Goal: Task Accomplishment & Management: Use online tool/utility

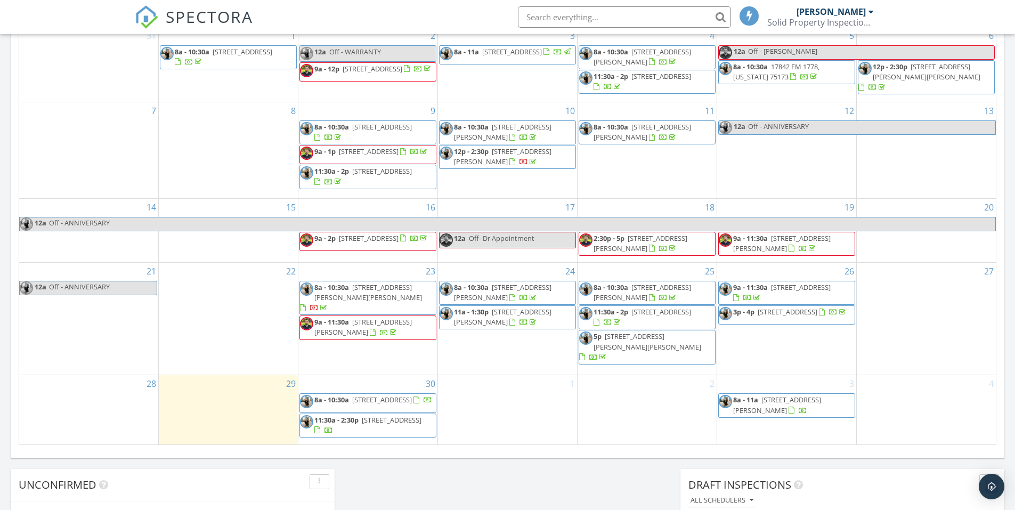
scroll to position [987, 1032]
click at [480, 421] on div "1" at bounding box center [507, 409] width 139 height 69
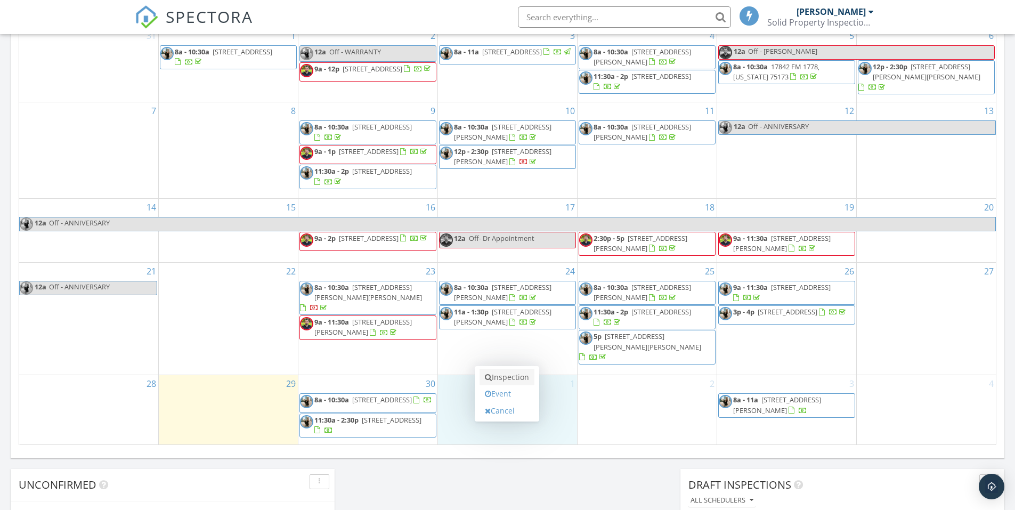
click at [507, 379] on link "Inspection" at bounding box center [507, 377] width 55 height 17
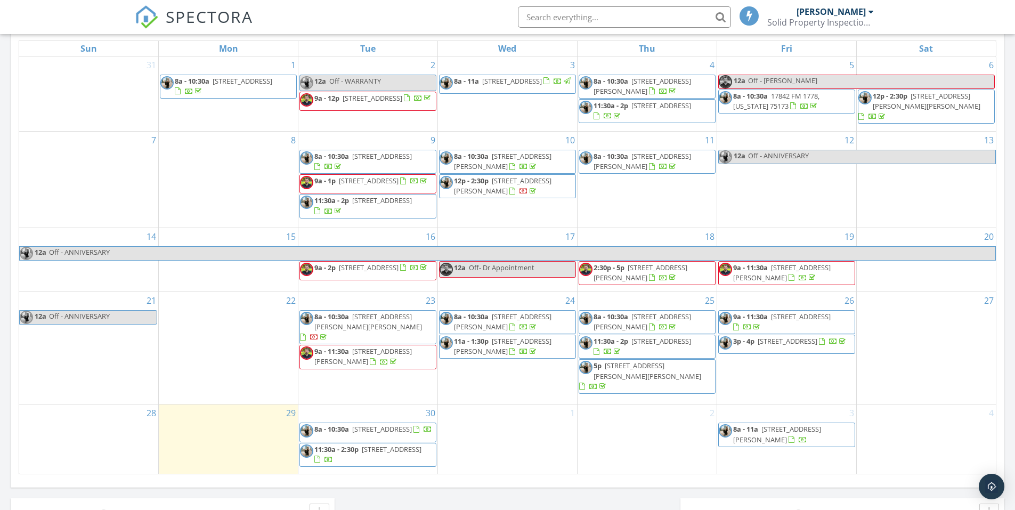
scroll to position [480, 0]
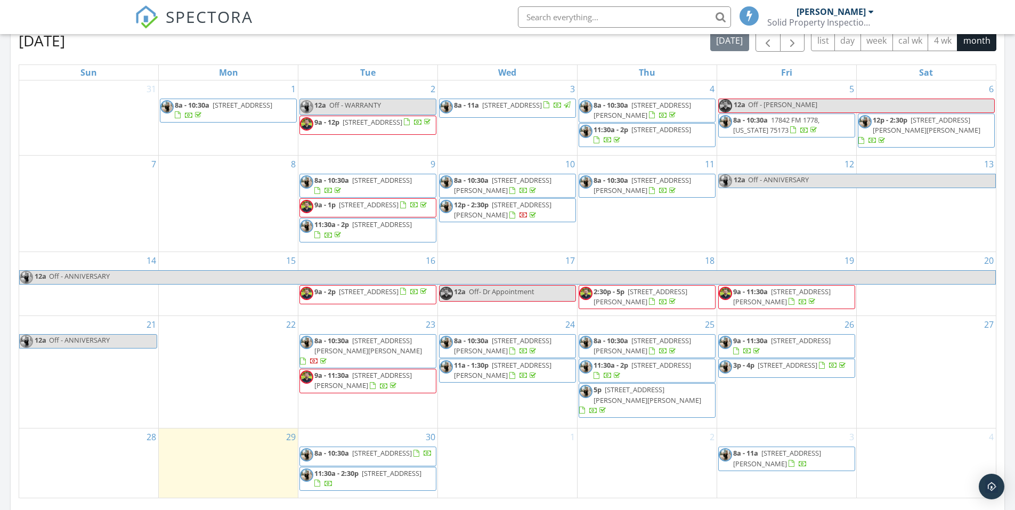
click at [820, 124] on span "17842 FM 1778, [US_STATE] 75173" at bounding box center [776, 125] width 86 height 20
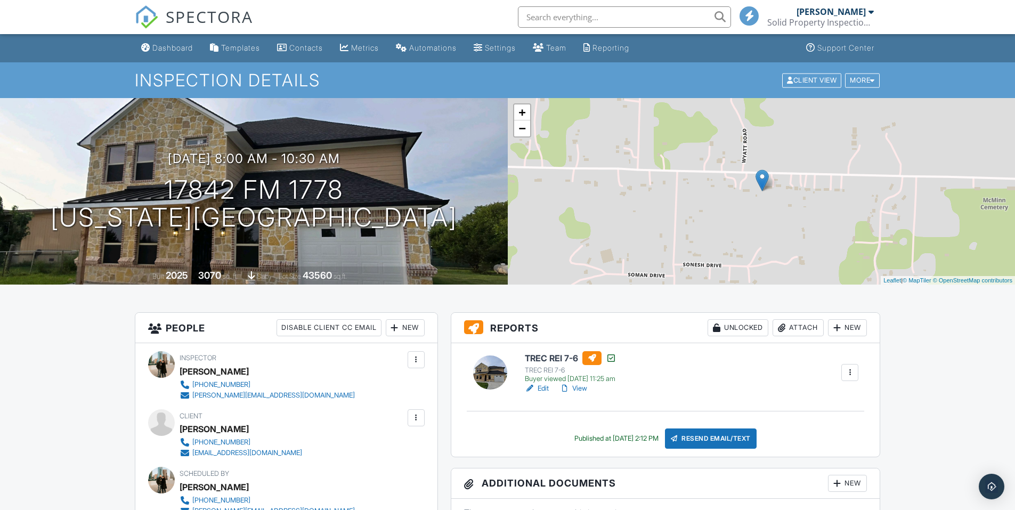
click at [851, 371] on div at bounding box center [850, 372] width 11 height 11
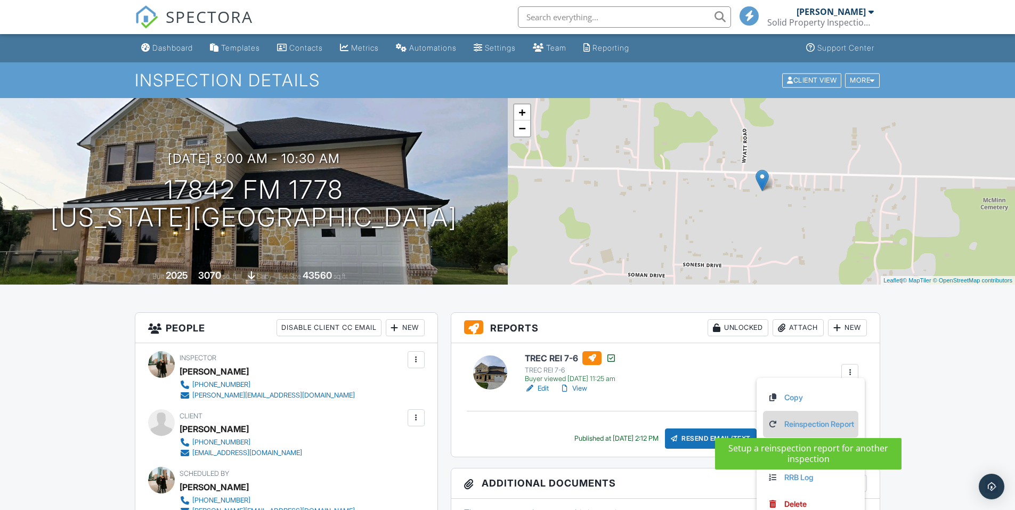
click at [839, 423] on link "Reinspection Report" at bounding box center [810, 424] width 87 height 12
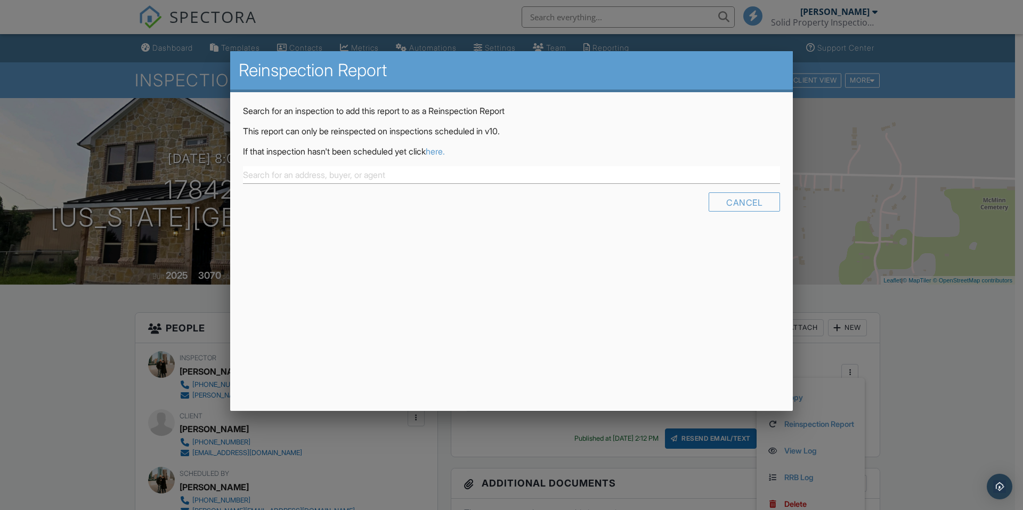
click at [445, 151] on link "here." at bounding box center [435, 151] width 19 height 11
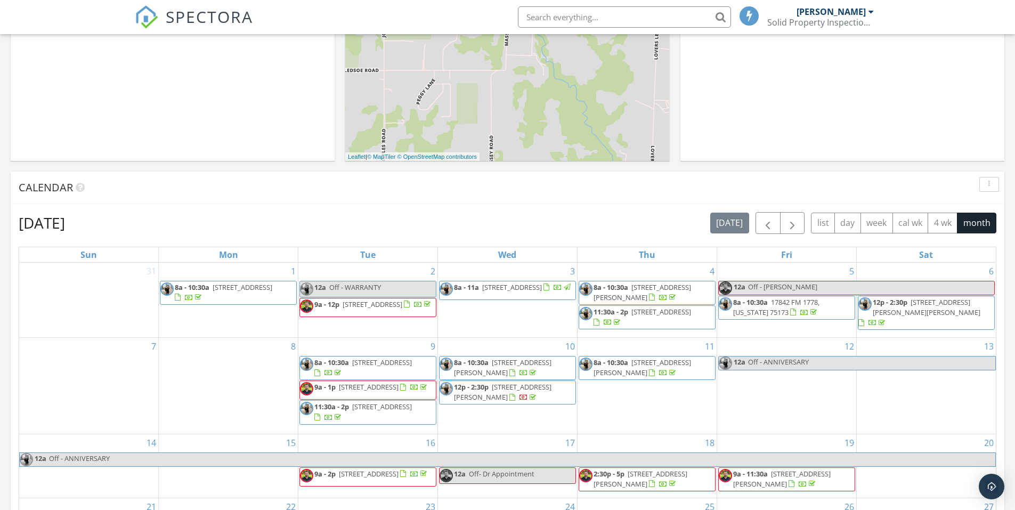
scroll to position [480, 0]
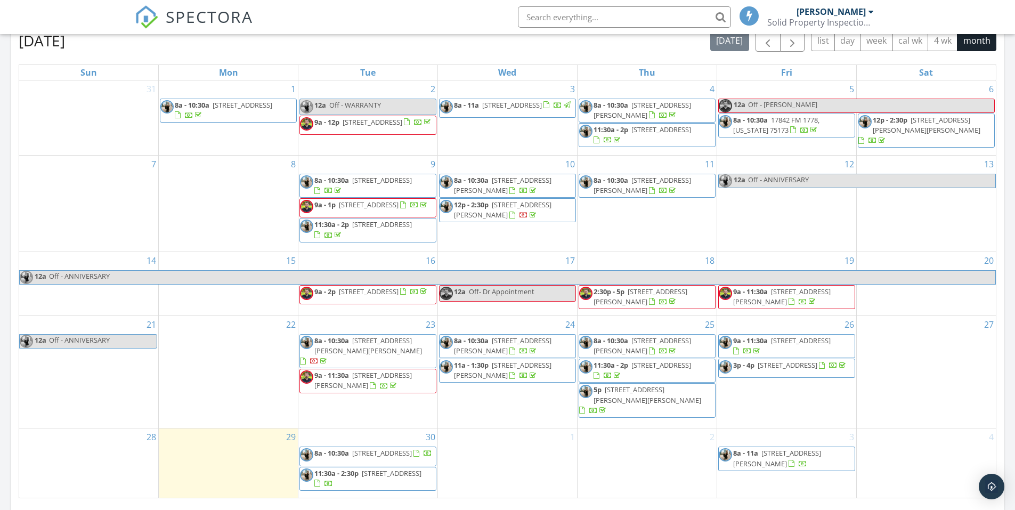
click at [804, 118] on span "17842 FM 1778, Nevada 75173" at bounding box center [776, 125] width 86 height 20
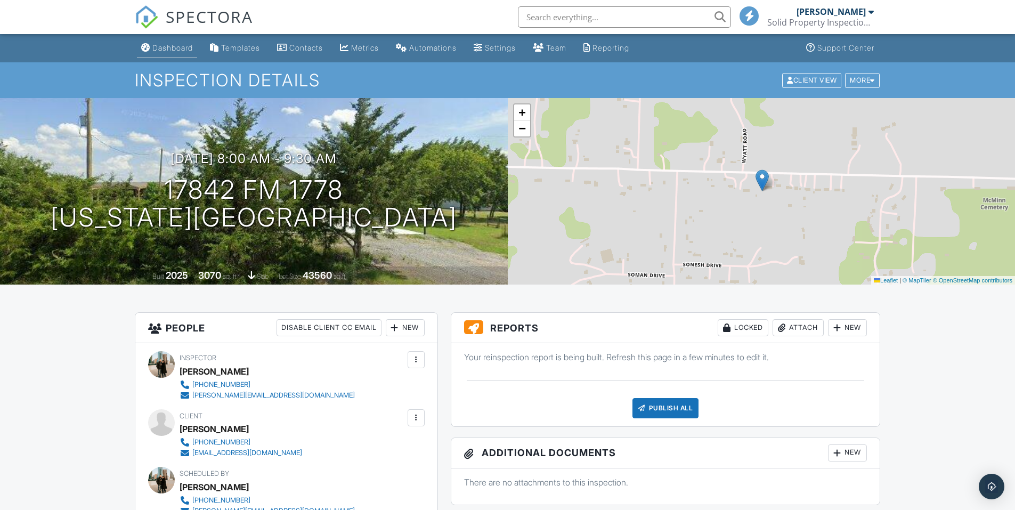
click at [167, 45] on div "Dashboard" at bounding box center [172, 47] width 41 height 9
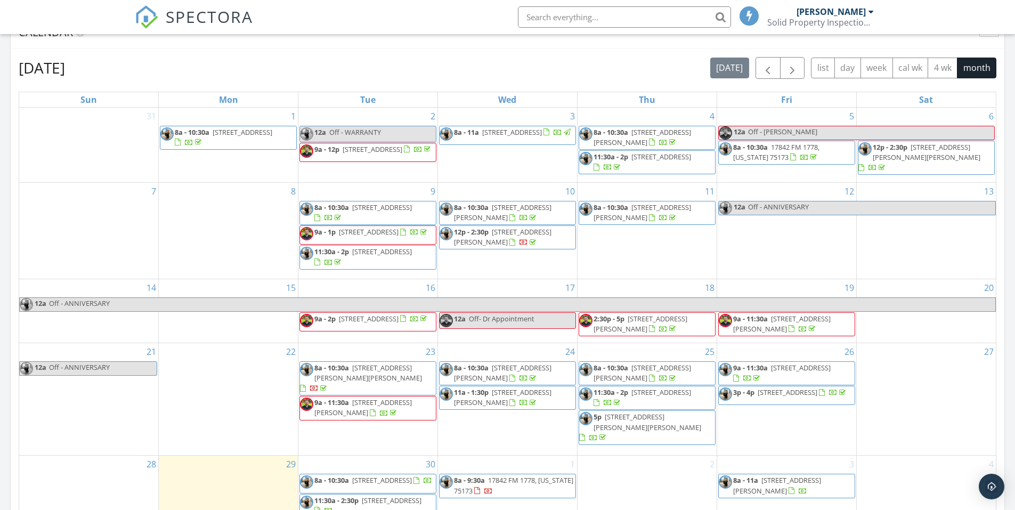
scroll to position [283, 0]
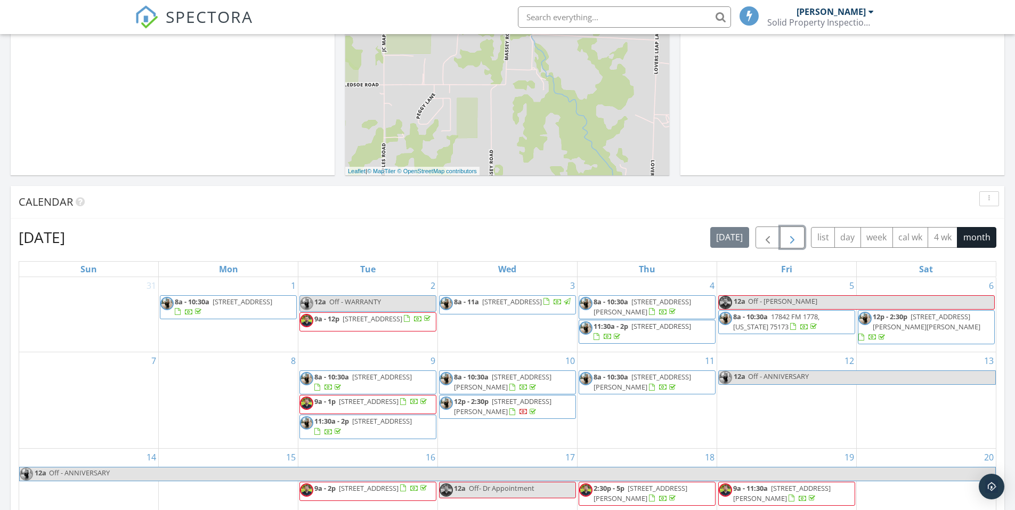
click at [797, 238] on span "button" at bounding box center [792, 237] width 13 height 13
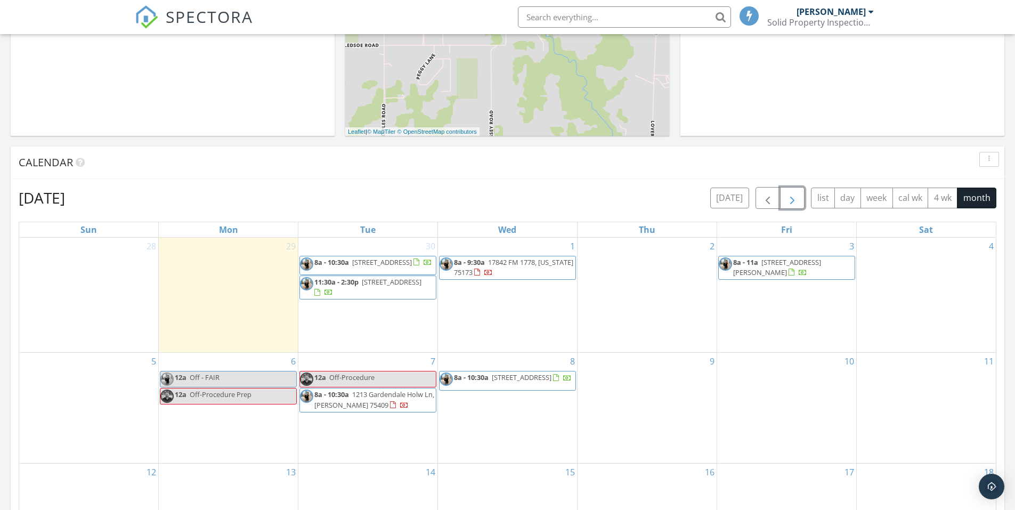
scroll to position [443, 0]
